Goal: Transaction & Acquisition: Purchase product/service

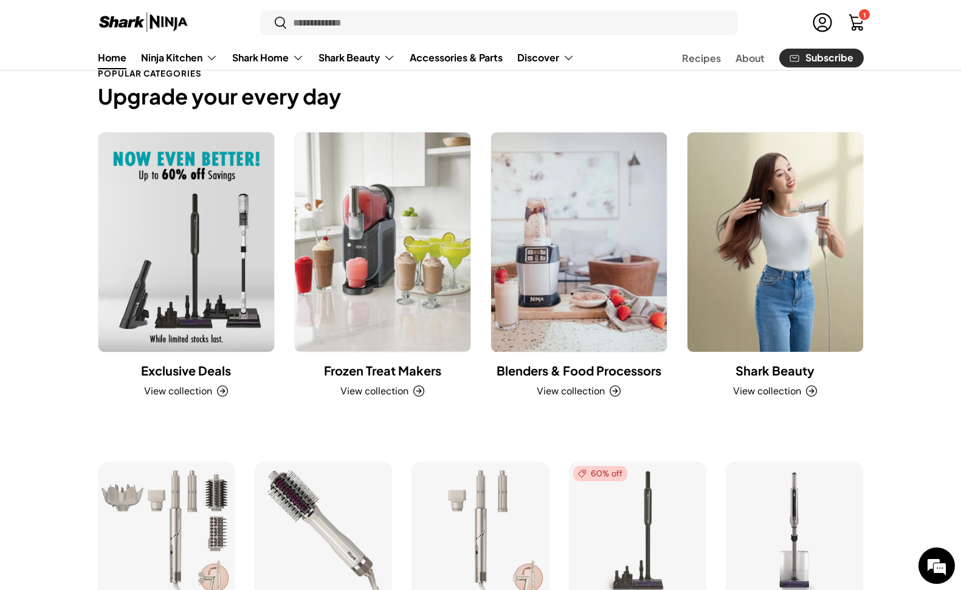
scroll to position [684, 0]
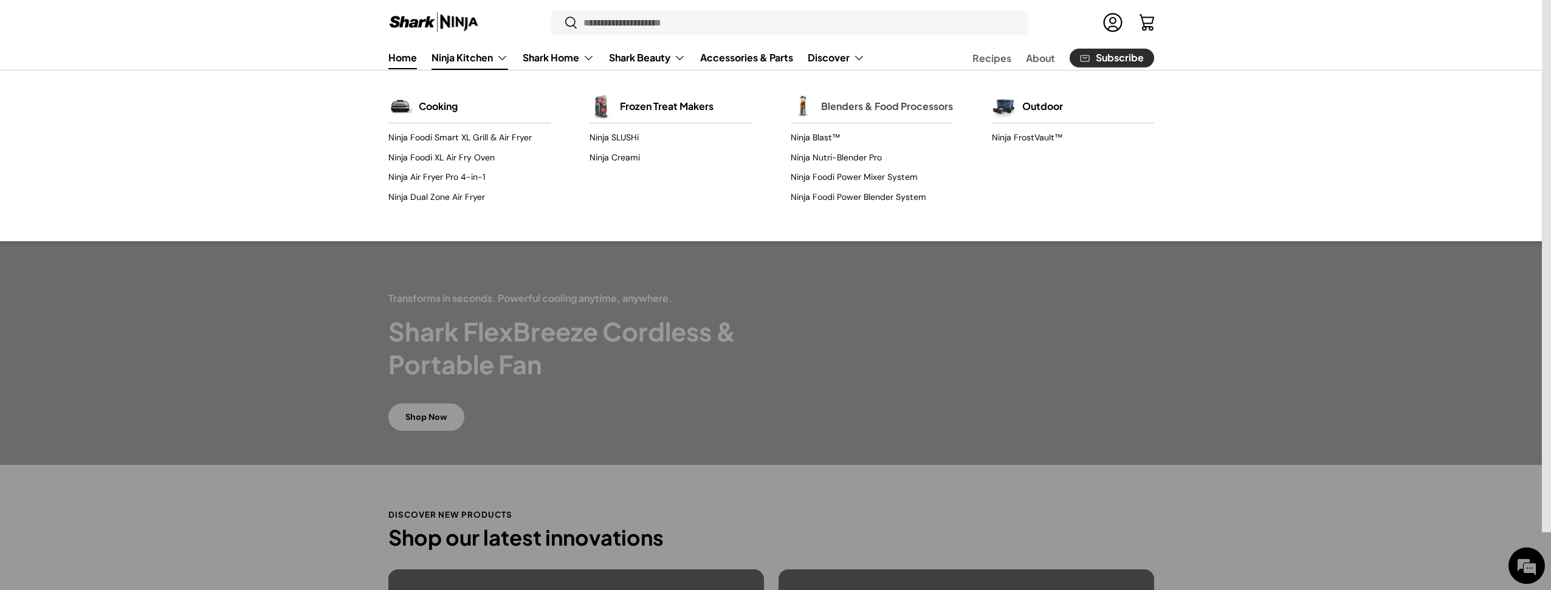
click at [858, 114] on link "Blenders & Food Processors" at bounding box center [887, 106] width 132 height 27
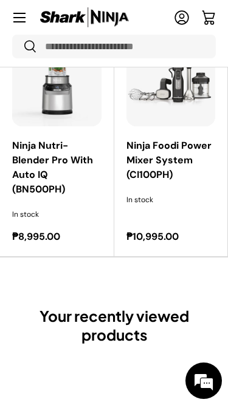
scroll to position [638, 0]
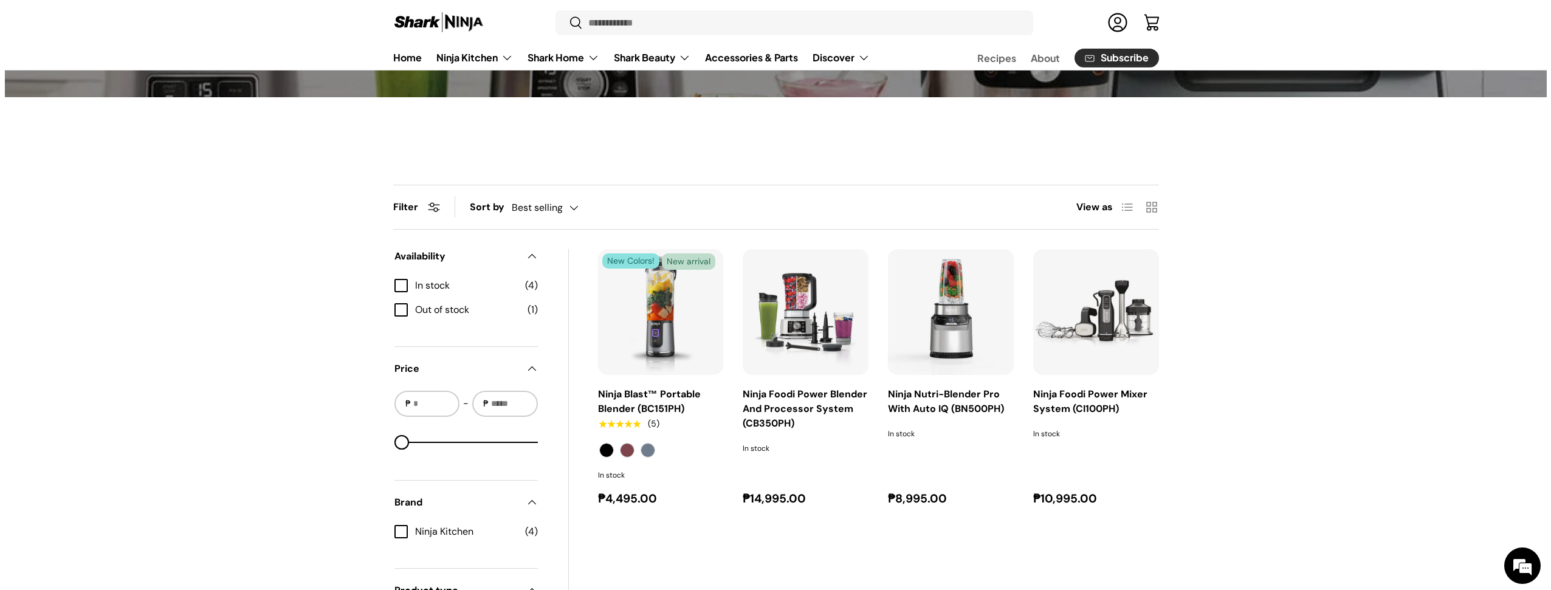
scroll to position [397, 0]
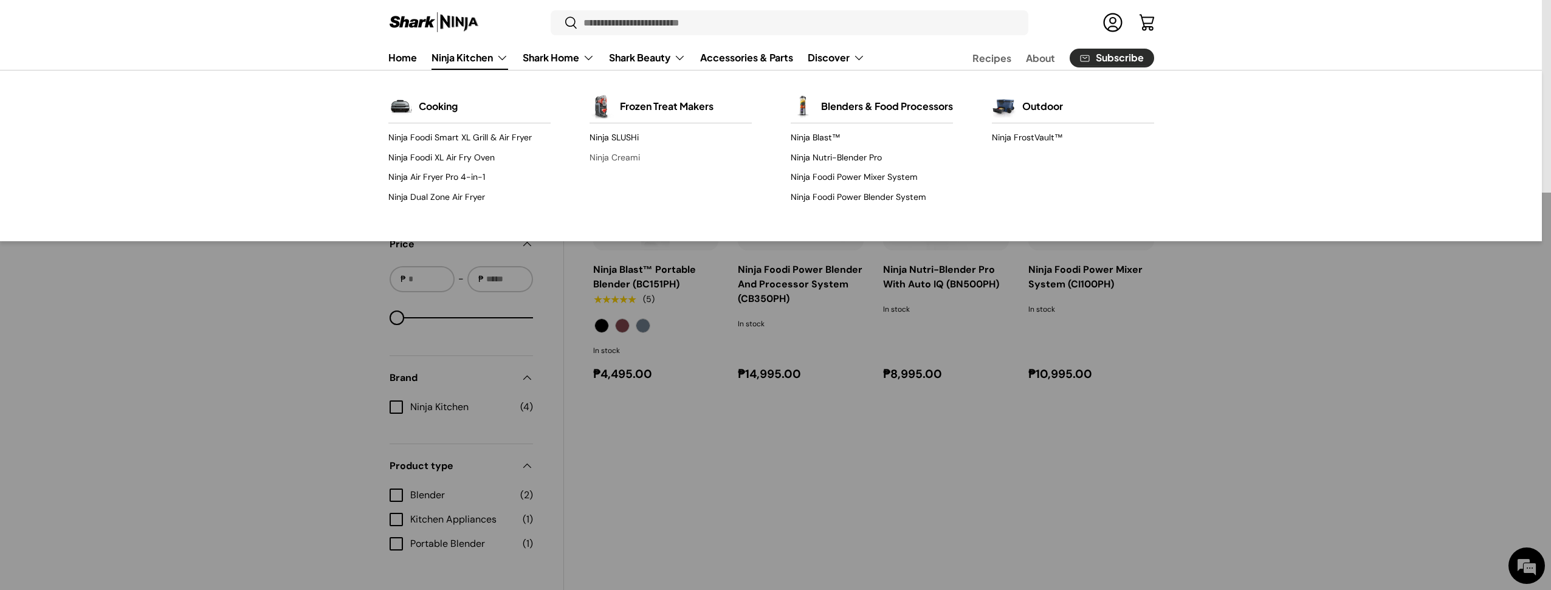
click at [615, 154] on link "Ninja Creami" at bounding box center [671, 157] width 162 height 19
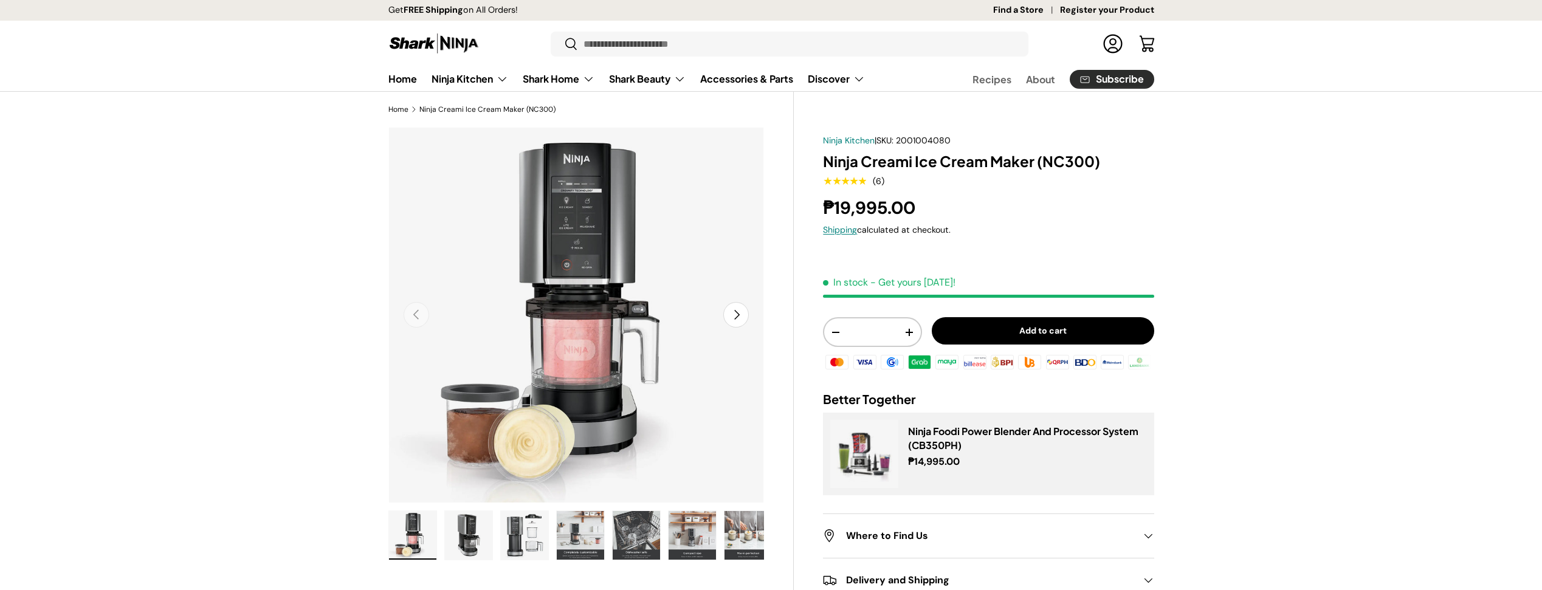
click at [841, 206] on strong "₱19,995.00" at bounding box center [870, 207] width 95 height 23
drag, startPoint x: 841, startPoint y: 206, endPoint x: 892, endPoint y: 205, distance: 51.1
click at [892, 205] on strong "₱19,995.00" at bounding box center [870, 207] width 95 height 23
copy strong "19,995.00"
